Goal: Obtain resource: Download file/media

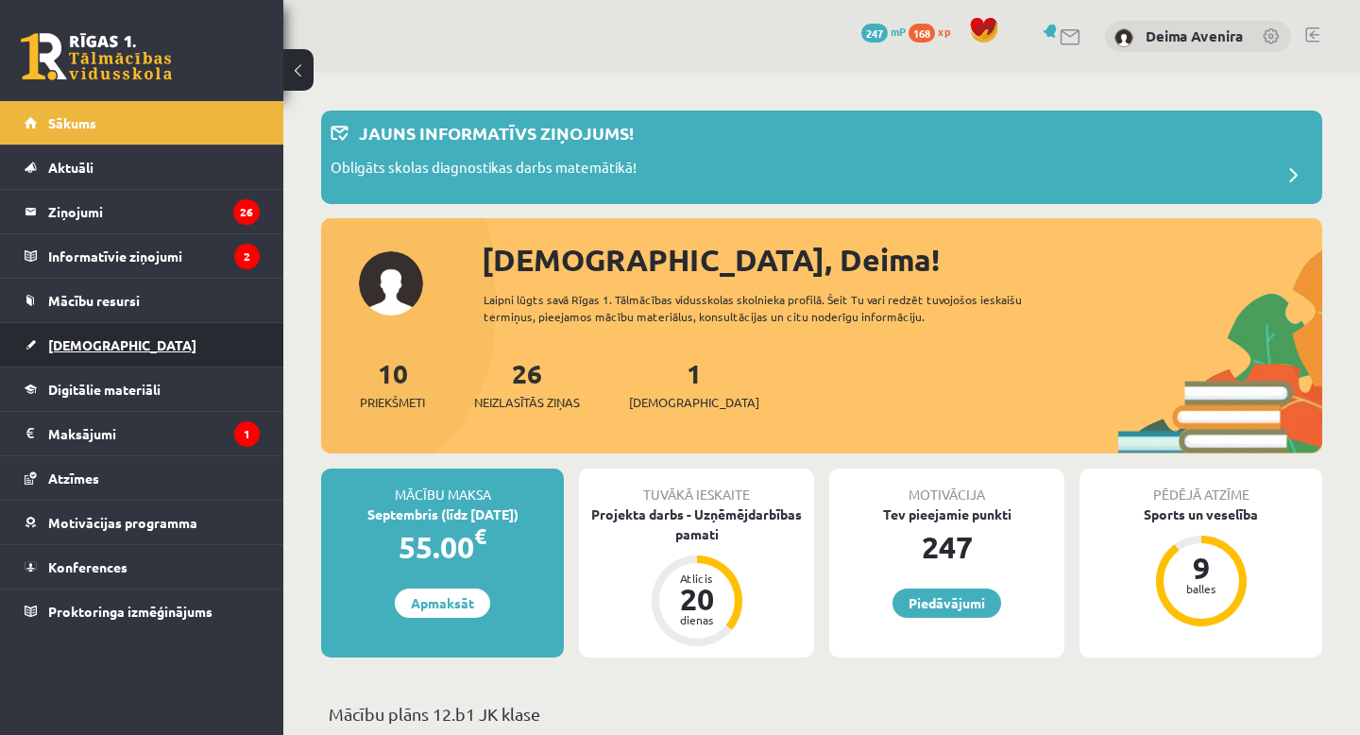
click at [127, 343] on link "[DEMOGRAPHIC_DATA]" at bounding box center [142, 344] width 235 height 43
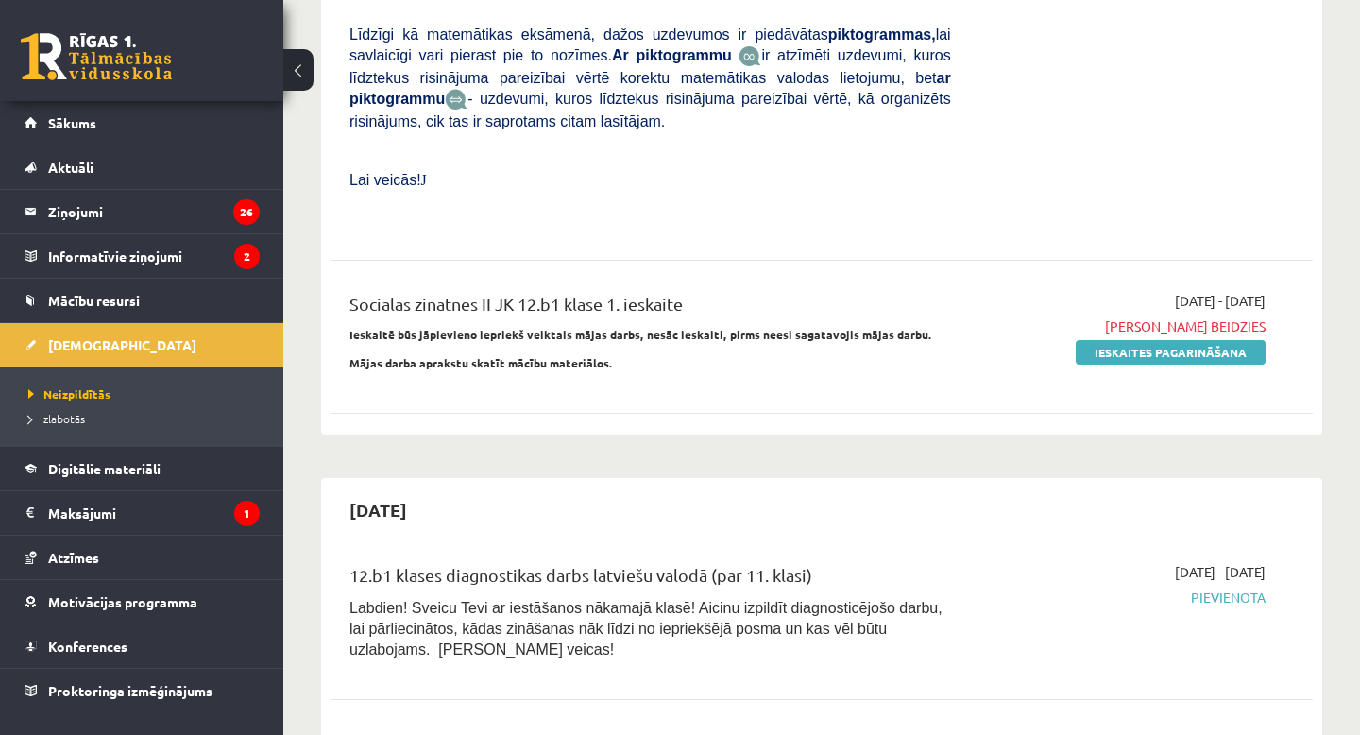
scroll to position [794, 0]
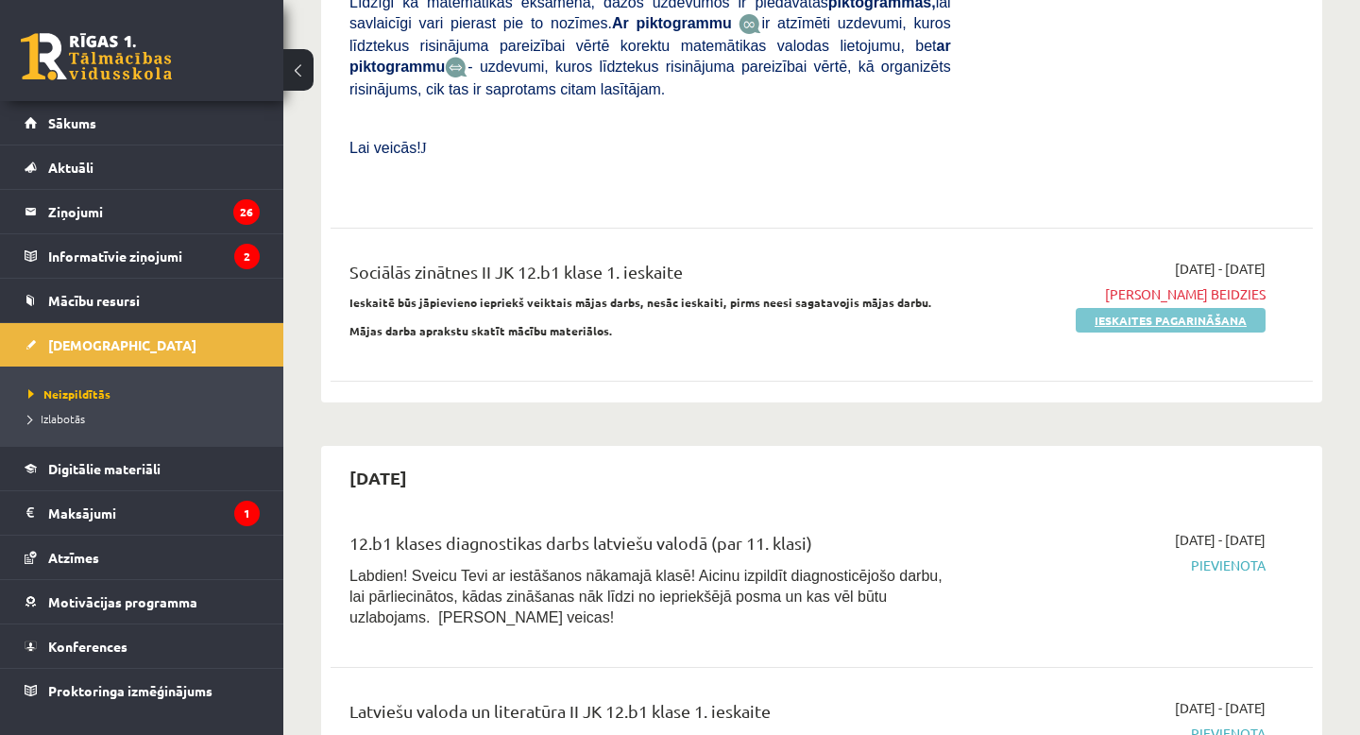
click at [1192, 320] on link "Ieskaites pagarināšana" at bounding box center [1171, 320] width 190 height 25
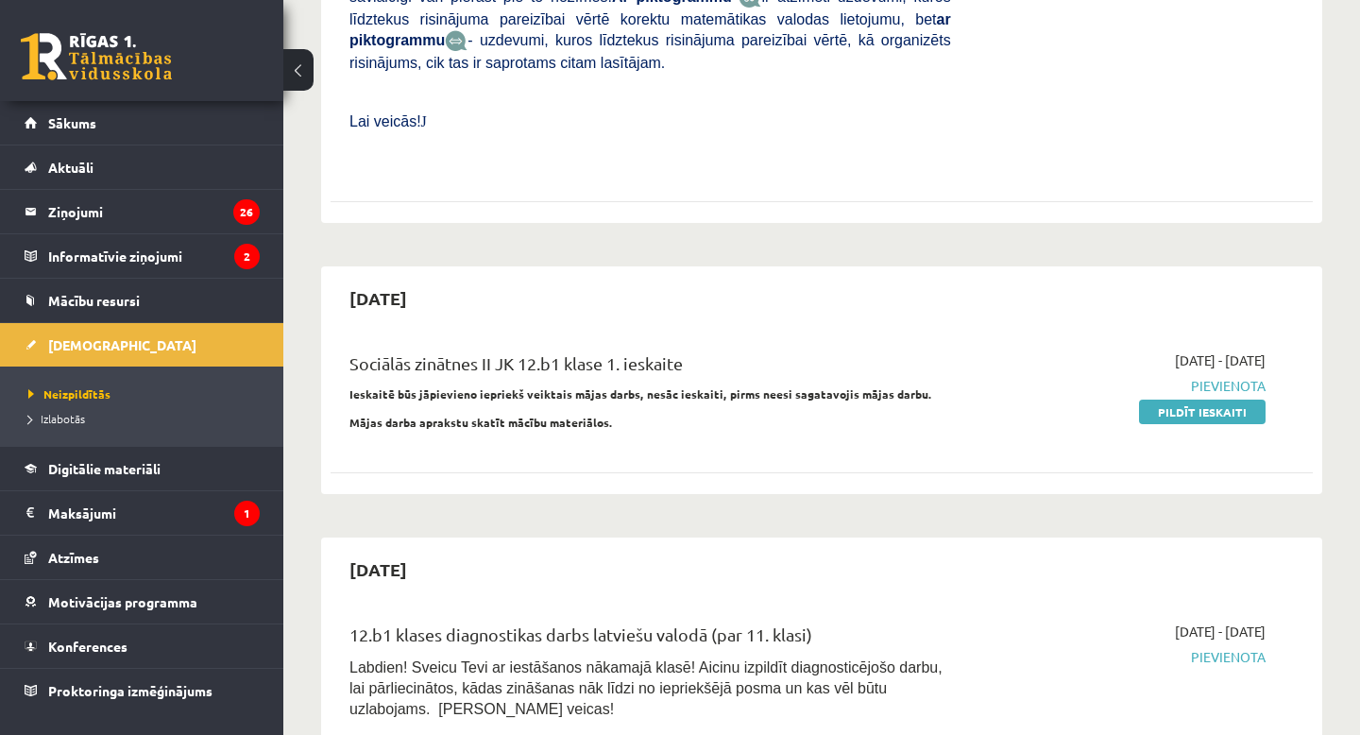
scroll to position [824, 0]
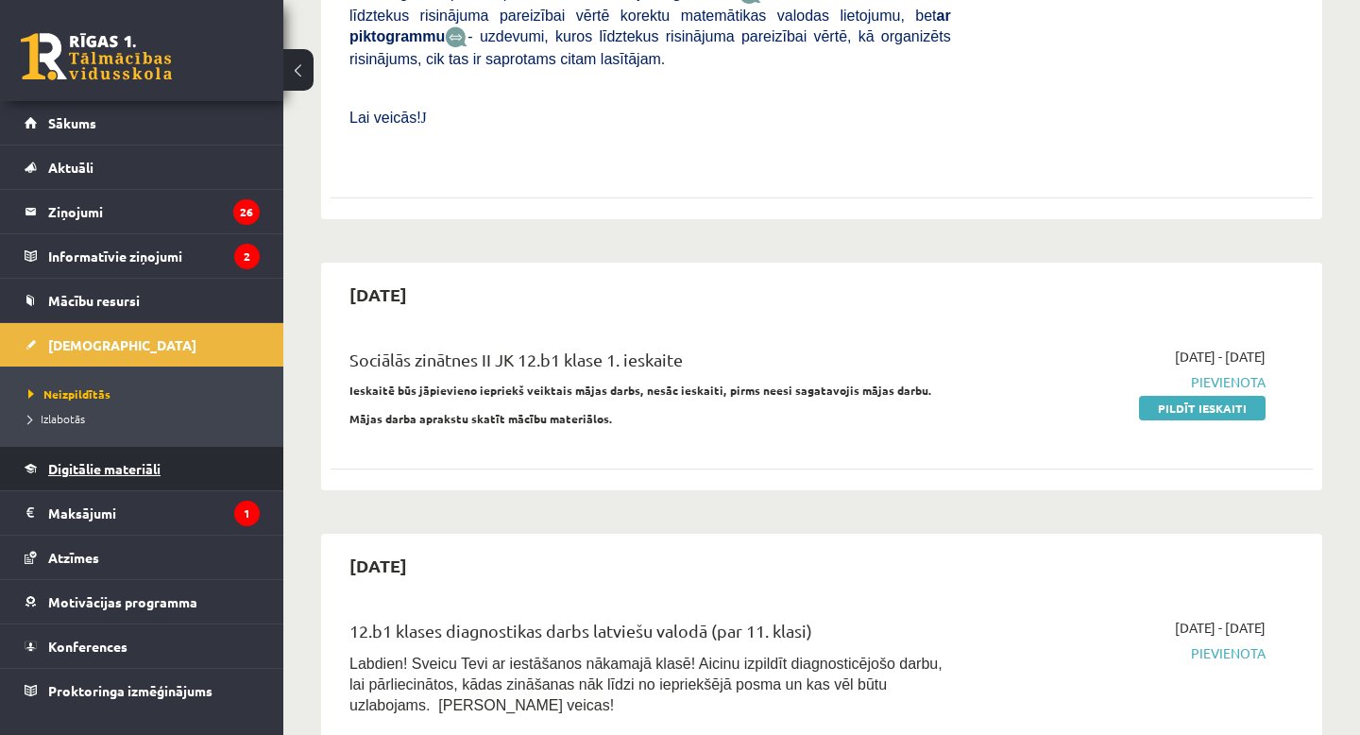
click at [134, 467] on span "Digitālie materiāli" at bounding box center [104, 468] width 112 height 17
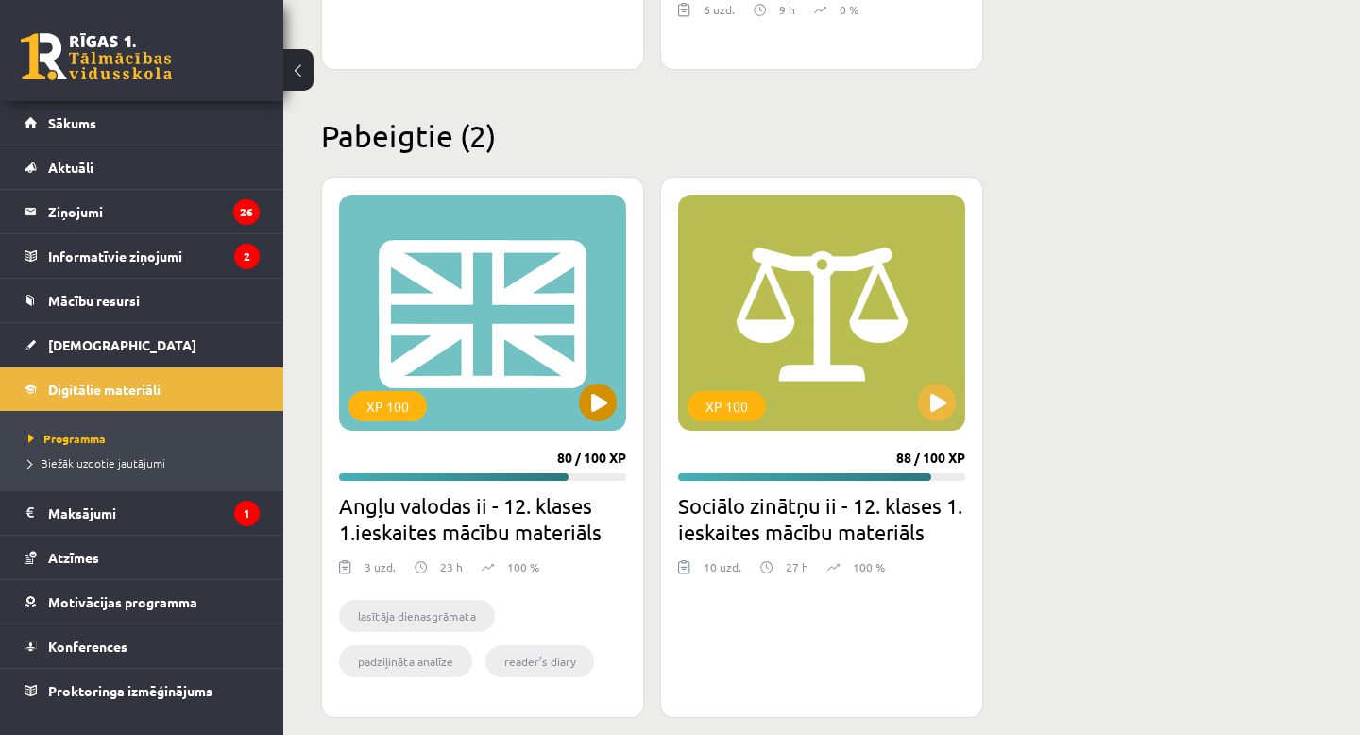
scroll to position [993, 0]
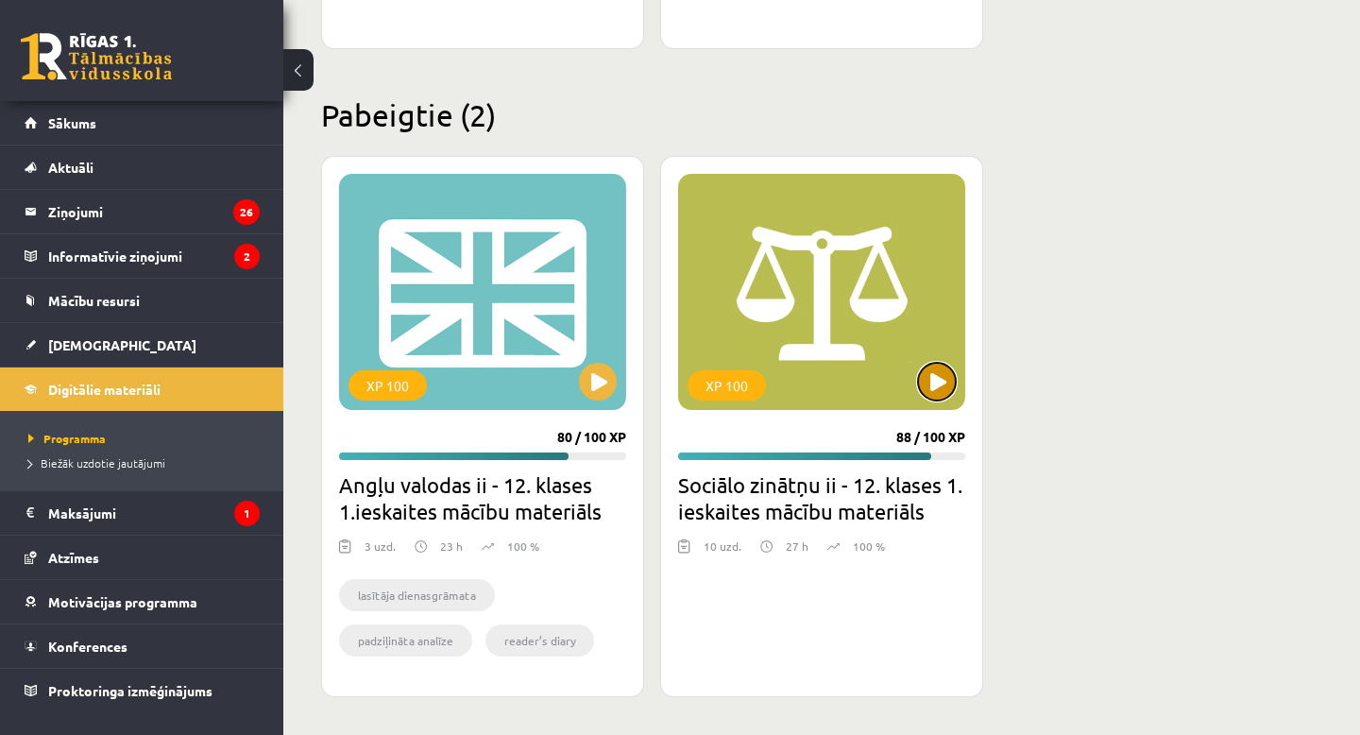
click at [934, 380] on button at bounding box center [937, 382] width 38 height 38
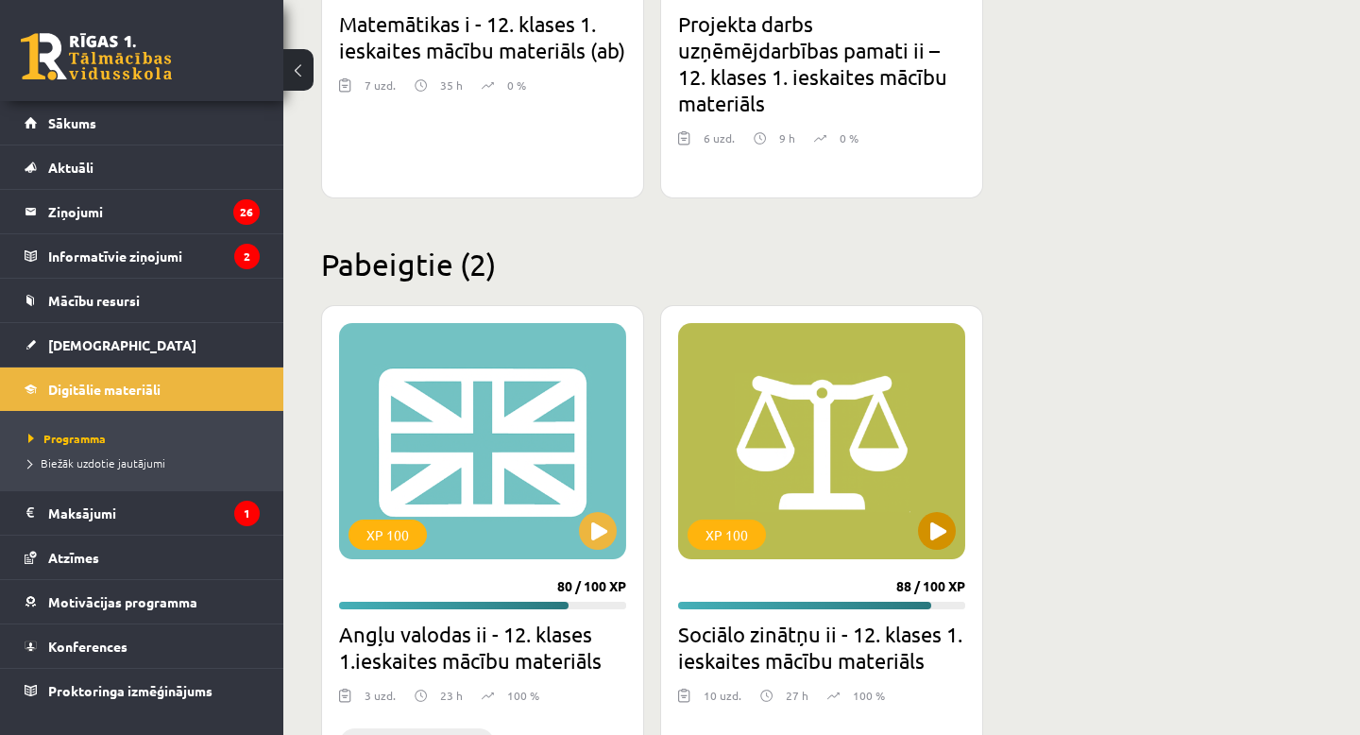
scroll to position [912, 0]
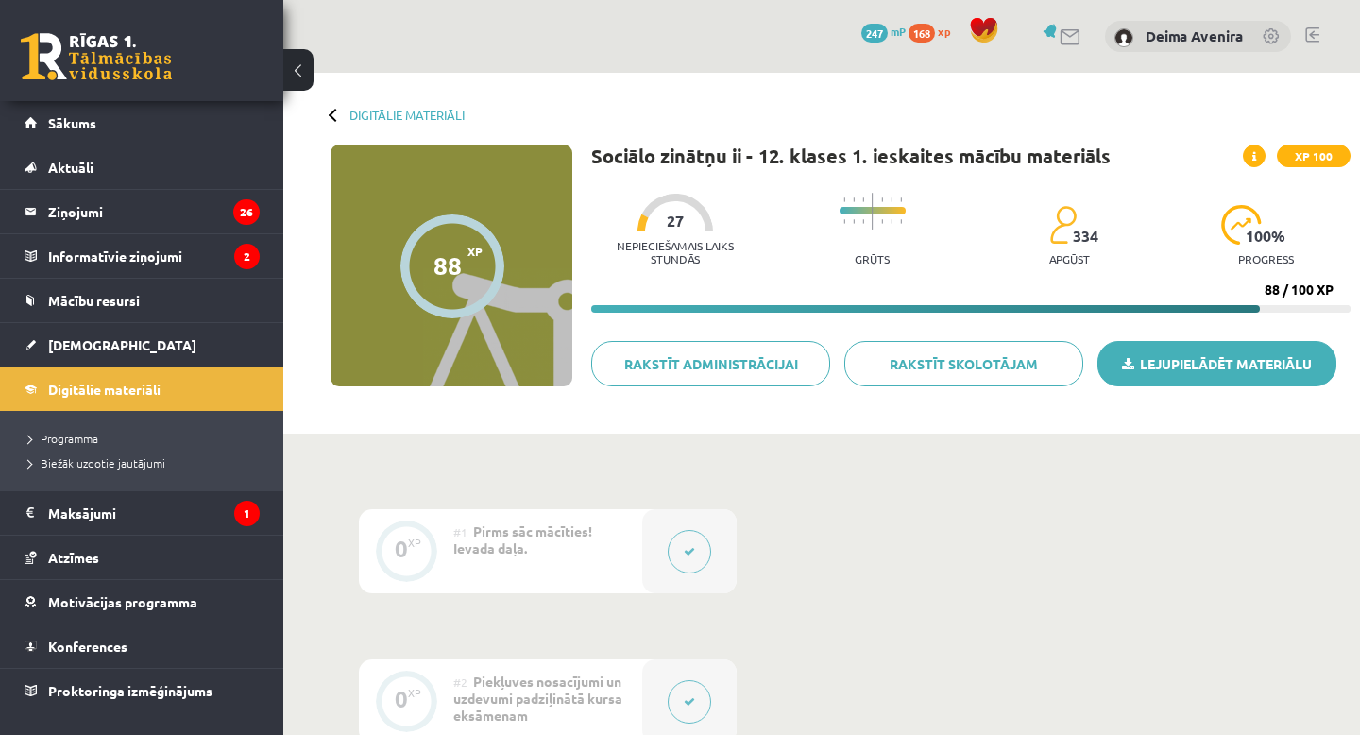
click at [1200, 366] on link "Lejupielādēt materiālu" at bounding box center [1216, 363] width 239 height 45
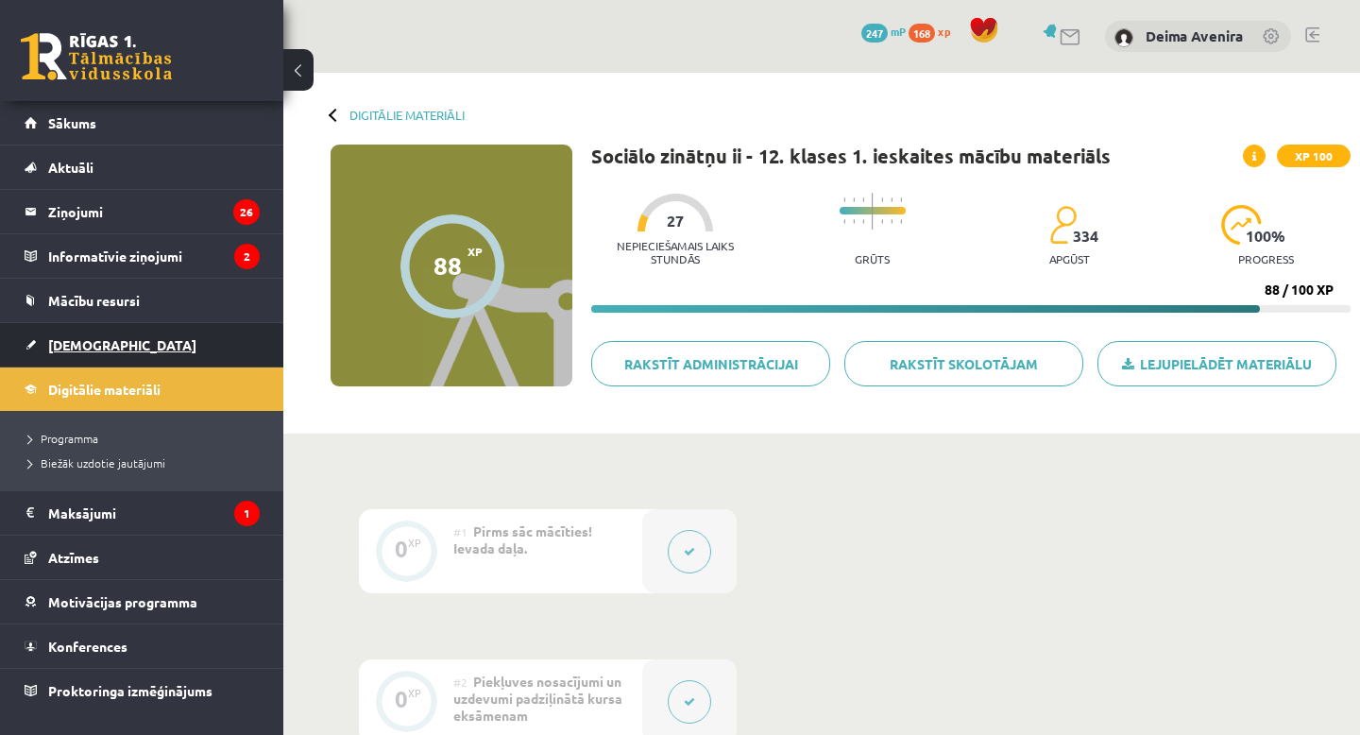
click at [88, 348] on span "[DEMOGRAPHIC_DATA]" at bounding box center [122, 344] width 148 height 17
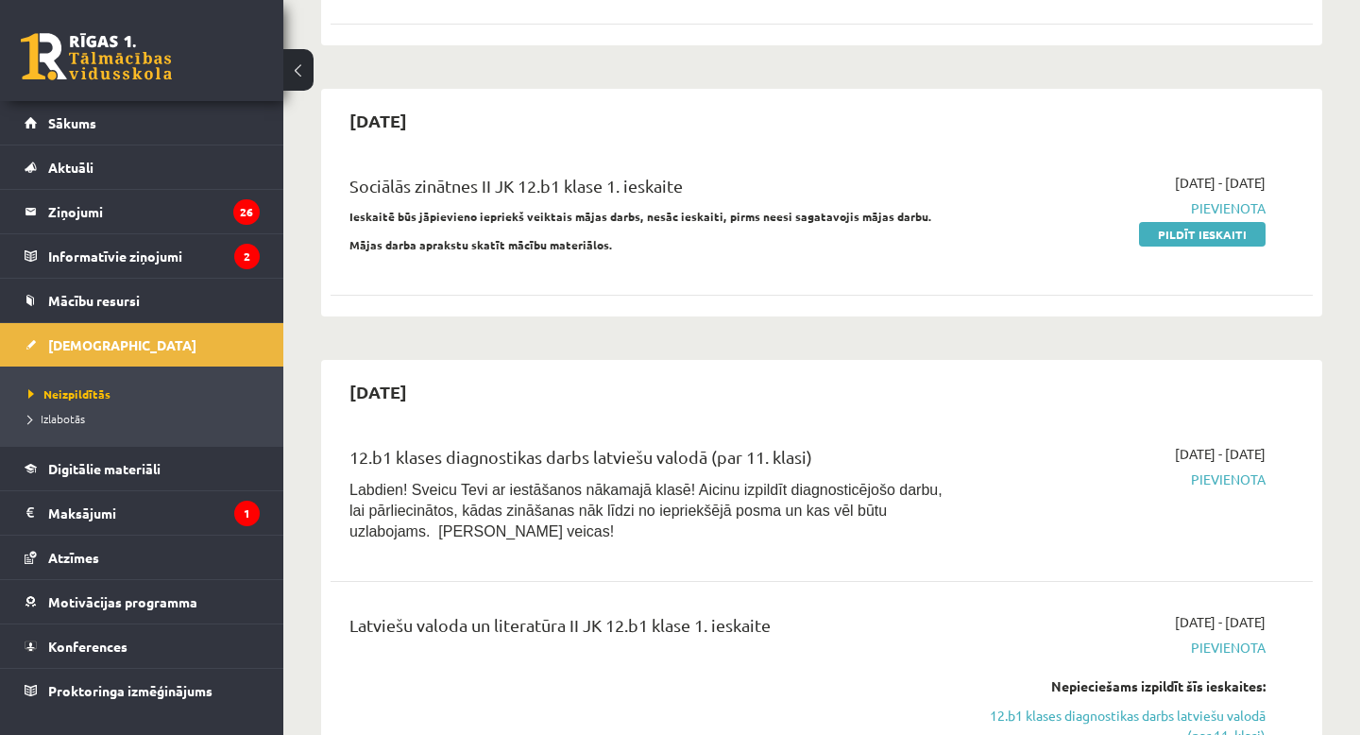
scroll to position [996, 0]
